Goal: Task Accomplishment & Management: Complete application form

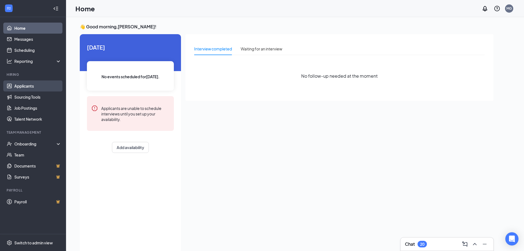
click at [35, 84] on link "Applicants" at bounding box center [37, 85] width 47 height 11
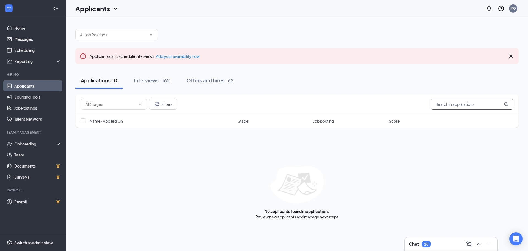
click at [450, 103] on input "text" at bounding box center [472, 104] width 83 height 11
click at [33, 28] on link "Home" at bounding box center [37, 28] width 47 height 11
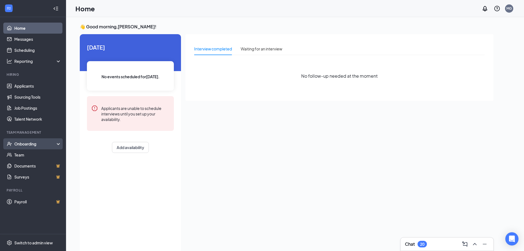
click at [47, 143] on div "Onboarding" at bounding box center [35, 144] width 42 height 6
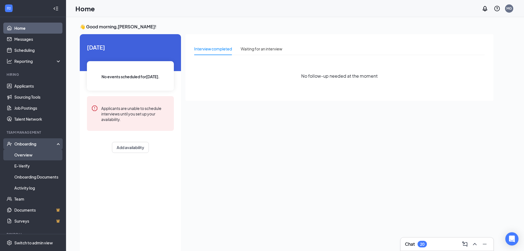
click at [45, 152] on link "Overview" at bounding box center [37, 154] width 47 height 11
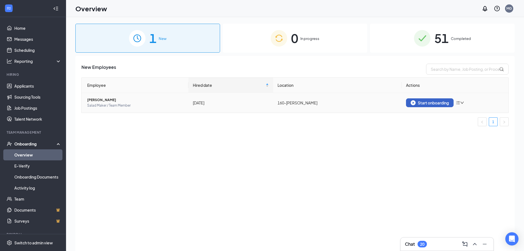
click at [436, 100] on div "Start onboarding" at bounding box center [430, 102] width 38 height 5
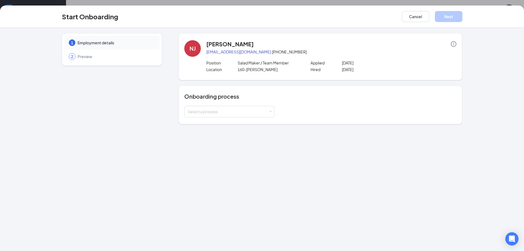
click at [245, 118] on div "Onboarding process Select a process" at bounding box center [321, 105] width 284 height 39
click at [247, 113] on div "Select a process" at bounding box center [228, 112] width 81 height 6
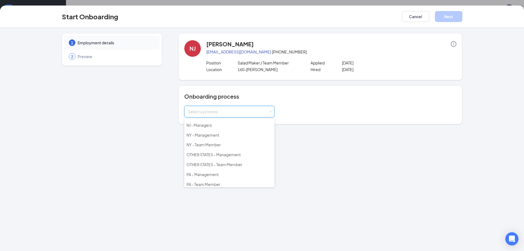
scroll to position [79, 0]
click at [244, 161] on li "OTHER STATES - Team Member" at bounding box center [229, 162] width 90 height 10
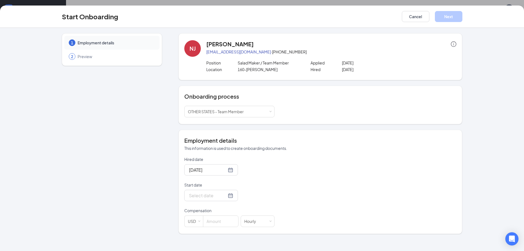
click at [228, 208] on p "Compensation" at bounding box center [229, 210] width 90 height 6
click at [228, 199] on div at bounding box center [211, 195] width 54 height 11
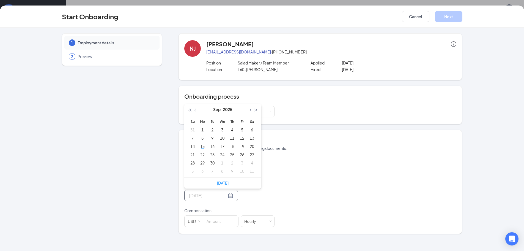
type input "[DATE]"
click at [312, 178] on div "Hired date [DATE] Start date [DATE] Su Mo Tu We Th Fr Sa 31 1 2 3 4 5 6 7 8 9 1…" at bounding box center [320, 191] width 272 height 70
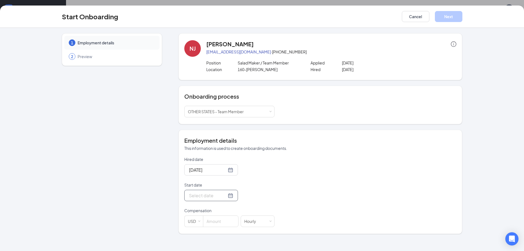
click at [229, 198] on div at bounding box center [211, 195] width 54 height 11
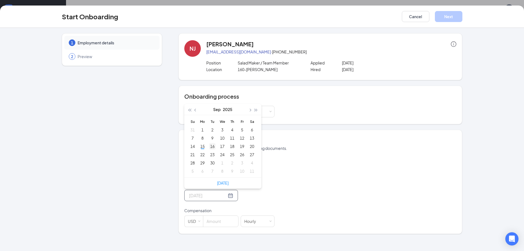
type input "[DATE]"
click at [214, 148] on div "16" at bounding box center [212, 146] width 7 height 7
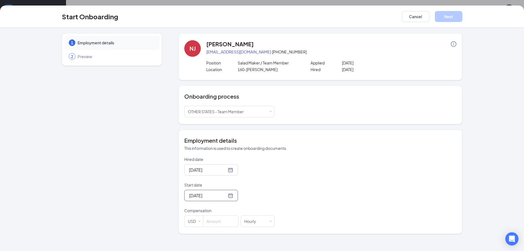
click at [332, 177] on div "Hired date [DATE] Start date [DATE] [DATE] Su Mo Tu We Th Fr Sa 31 1 2 3 4 5 6 …" at bounding box center [320, 191] width 272 height 70
click at [227, 222] on input at bounding box center [220, 220] width 35 height 11
type input "12"
drag, startPoint x: 444, startPoint y: 185, endPoint x: 502, endPoint y: 186, distance: 58.6
click at [452, 185] on div "Hired date [DATE] Start date [DATE] [DATE] Su Mo Tu We Th Fr Sa 31 1 2 3 4 5 6 …" at bounding box center [320, 191] width 272 height 70
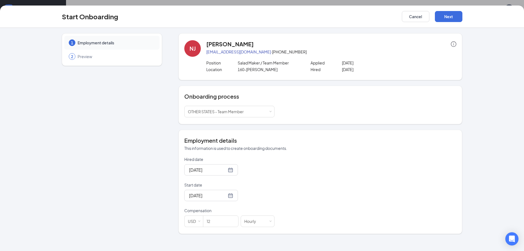
scroll to position [25, 0]
click at [446, 24] on div "Start Onboarding Cancel Next" at bounding box center [262, 17] width 524 height 22
click at [446, 20] on button "Next" at bounding box center [449, 16] width 28 height 11
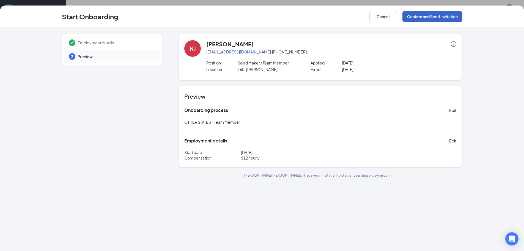
click at [446, 20] on button "Confirm and Send Invitation" at bounding box center [433, 16] width 60 height 11
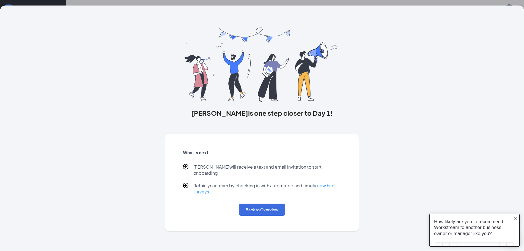
scroll to position [0, 0]
